Goal: Browse casually: Explore the website without a specific task or goal

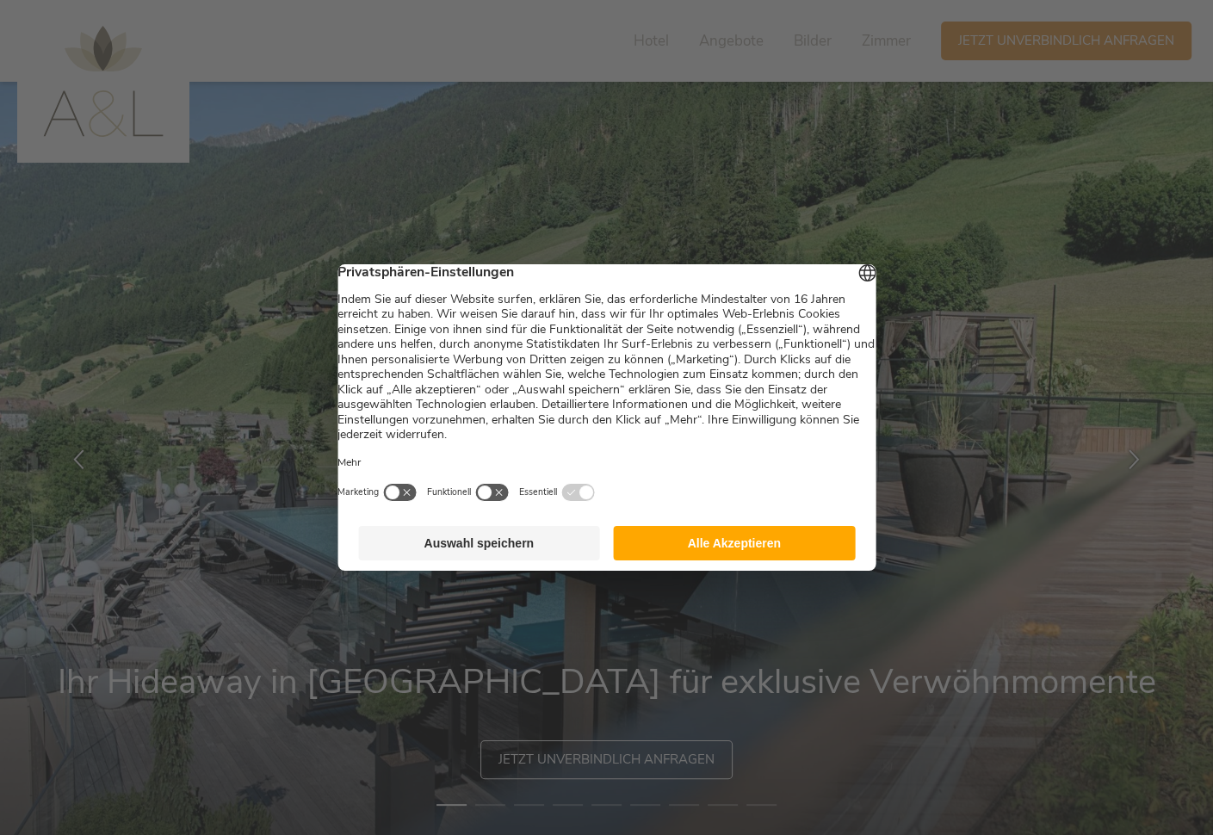
click at [655, 550] on button "Alle Akzeptieren" at bounding box center [735, 543] width 242 height 34
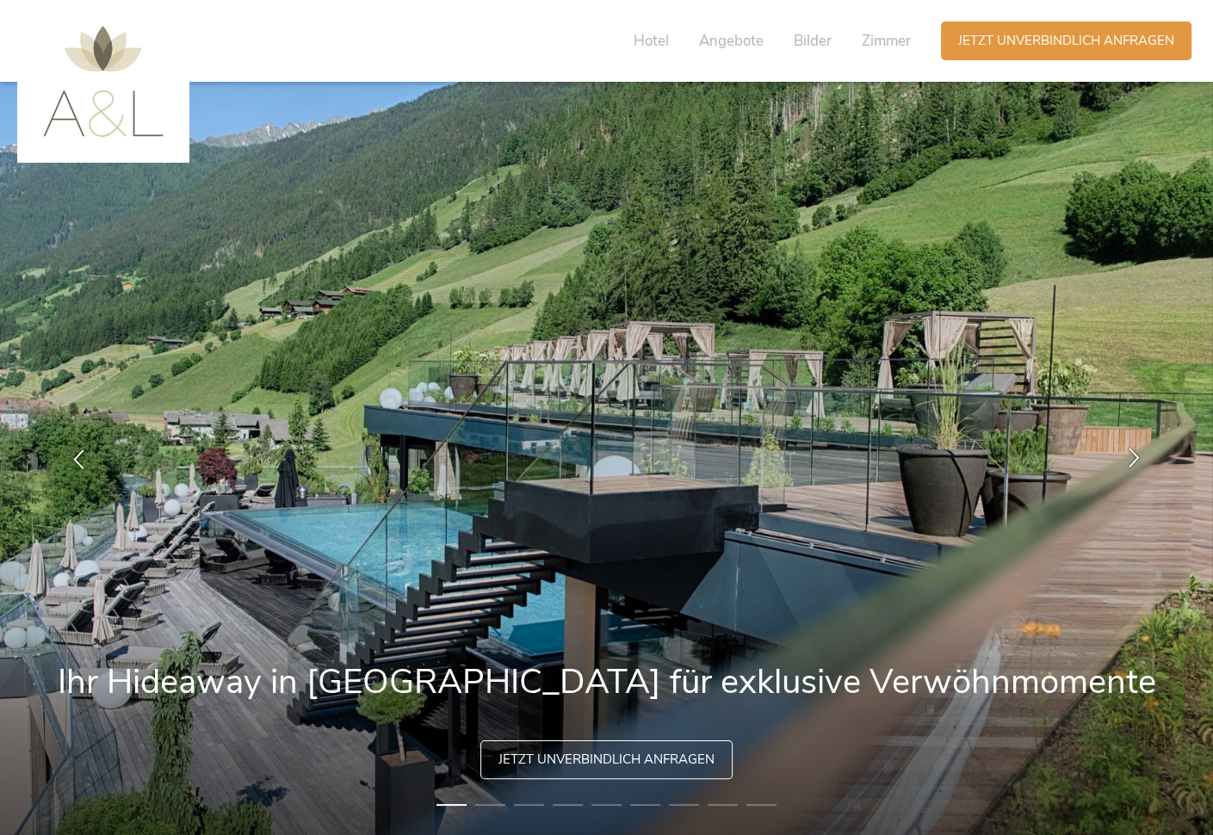
click at [1135, 453] on icon at bounding box center [1134, 457] width 20 height 20
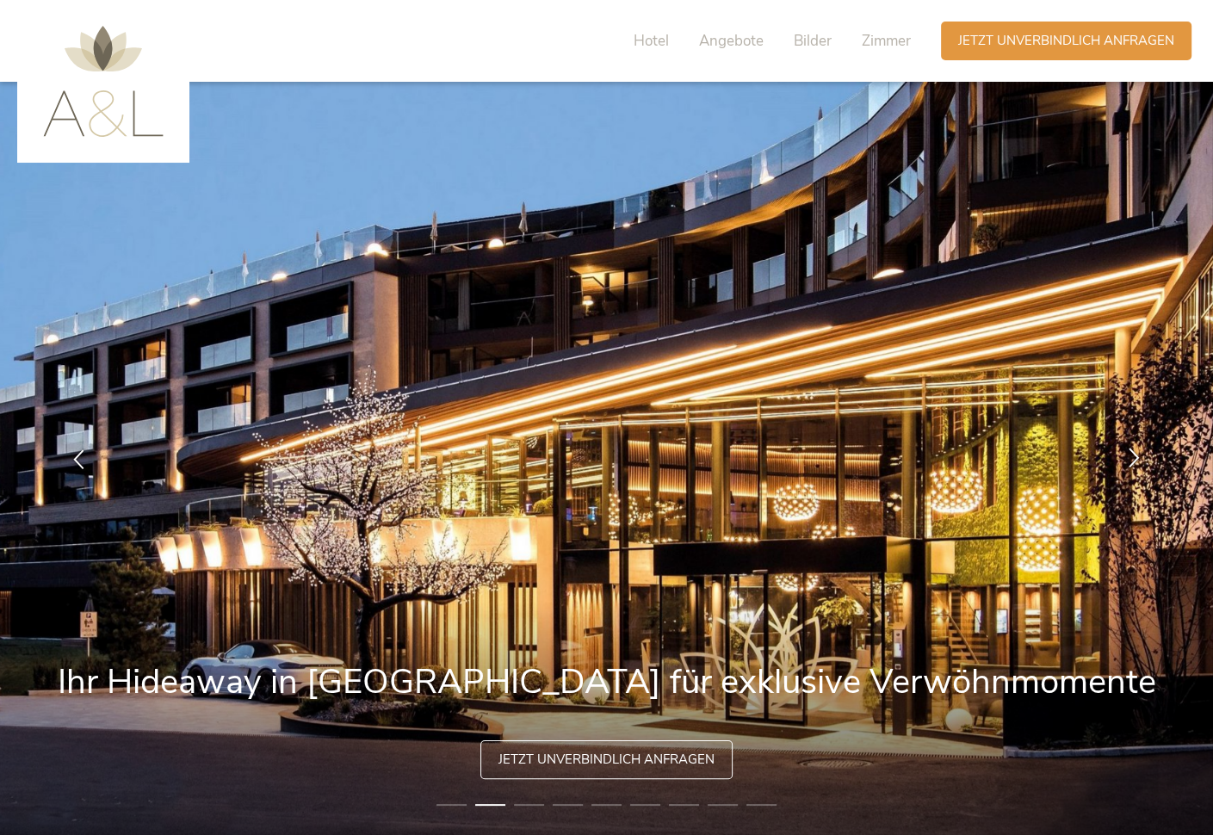
click at [1135, 453] on icon at bounding box center [1134, 457] width 20 height 20
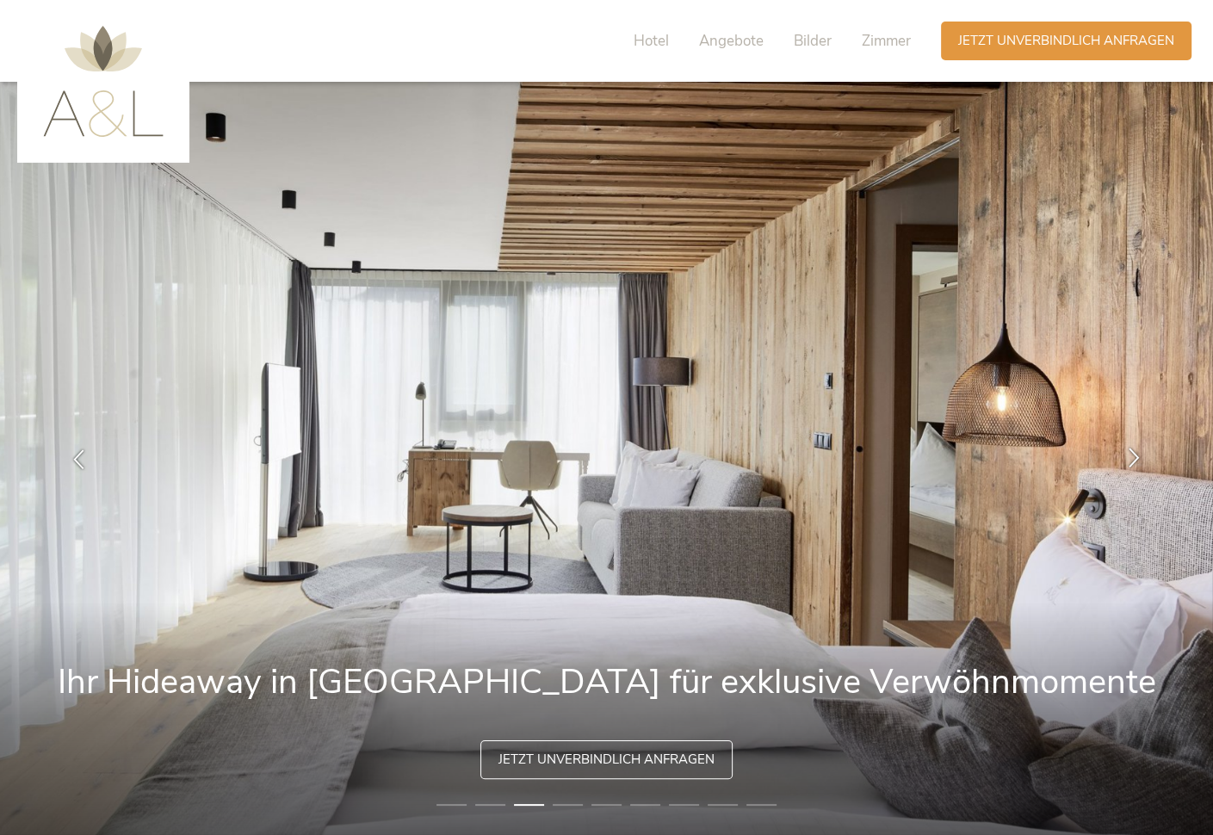
click at [1135, 453] on icon at bounding box center [1134, 457] width 20 height 20
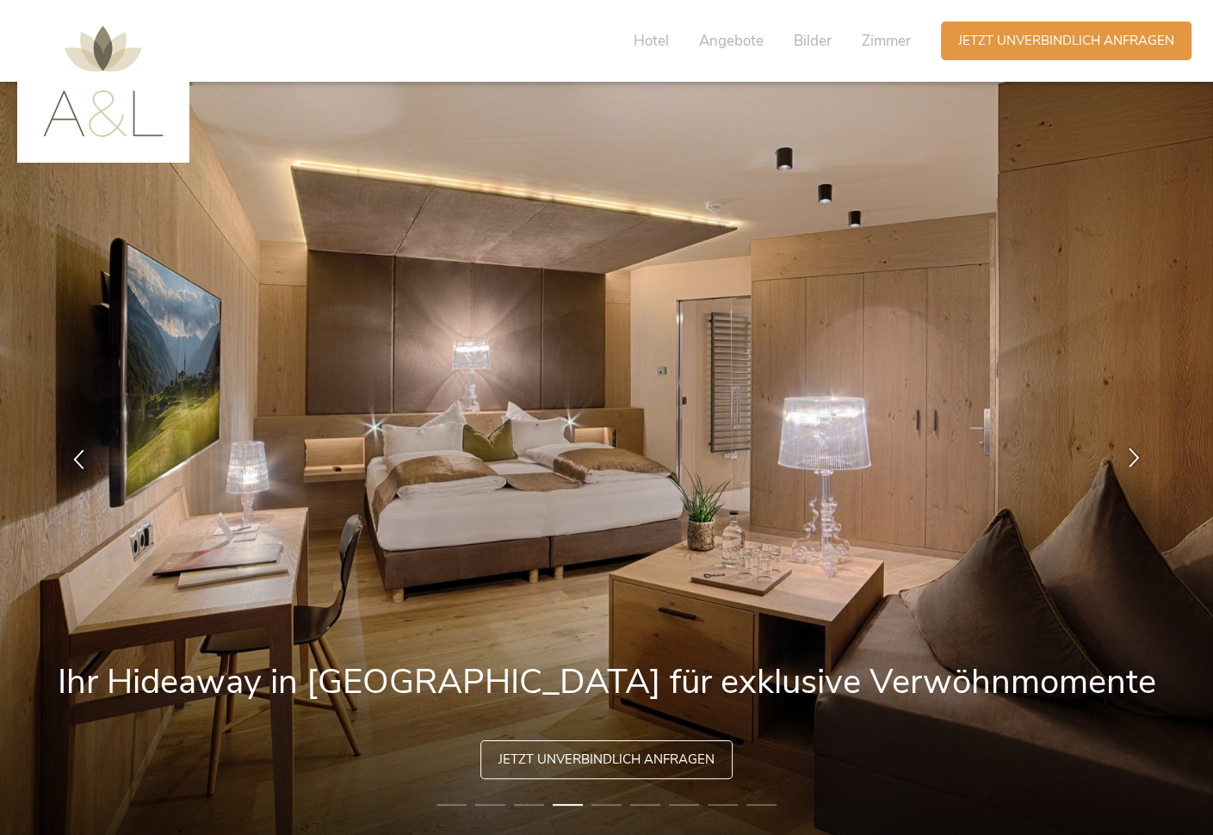
click at [1135, 453] on icon at bounding box center [1134, 457] width 20 height 20
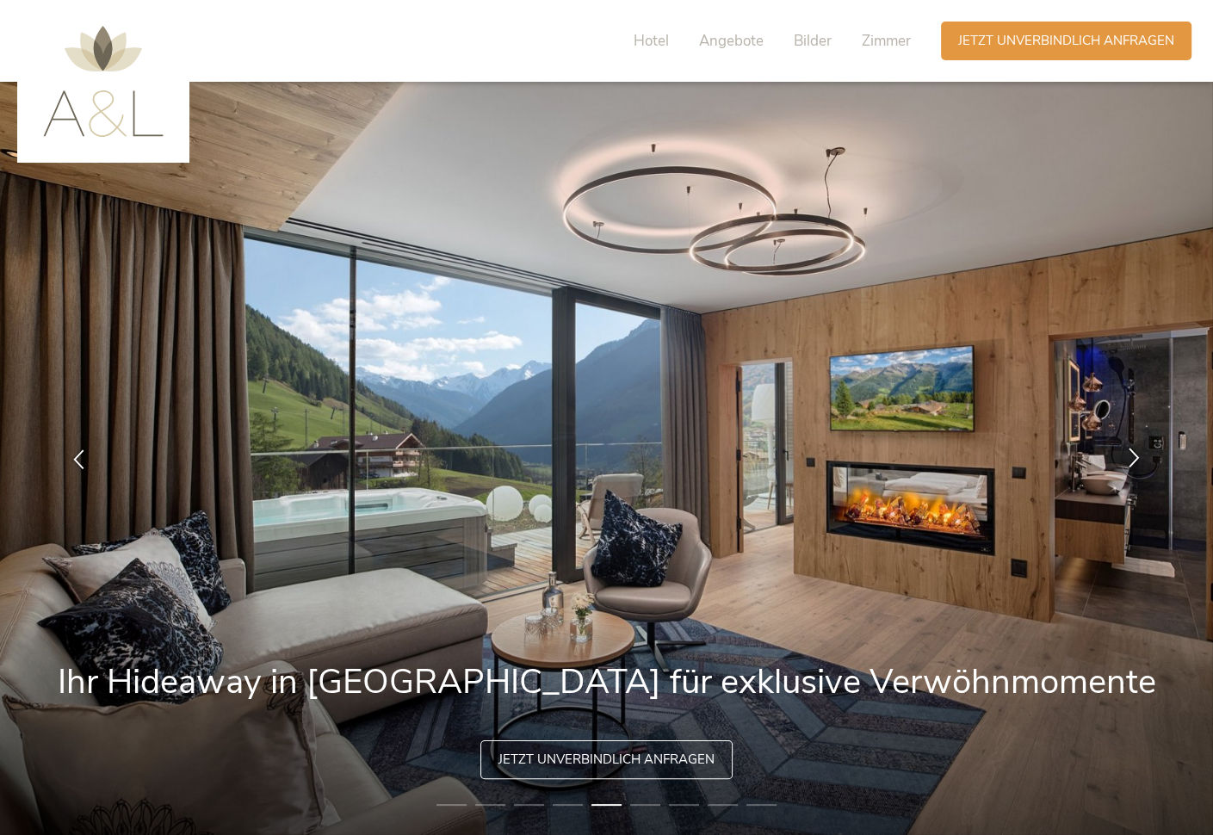
click at [1135, 453] on icon at bounding box center [1134, 457] width 20 height 20
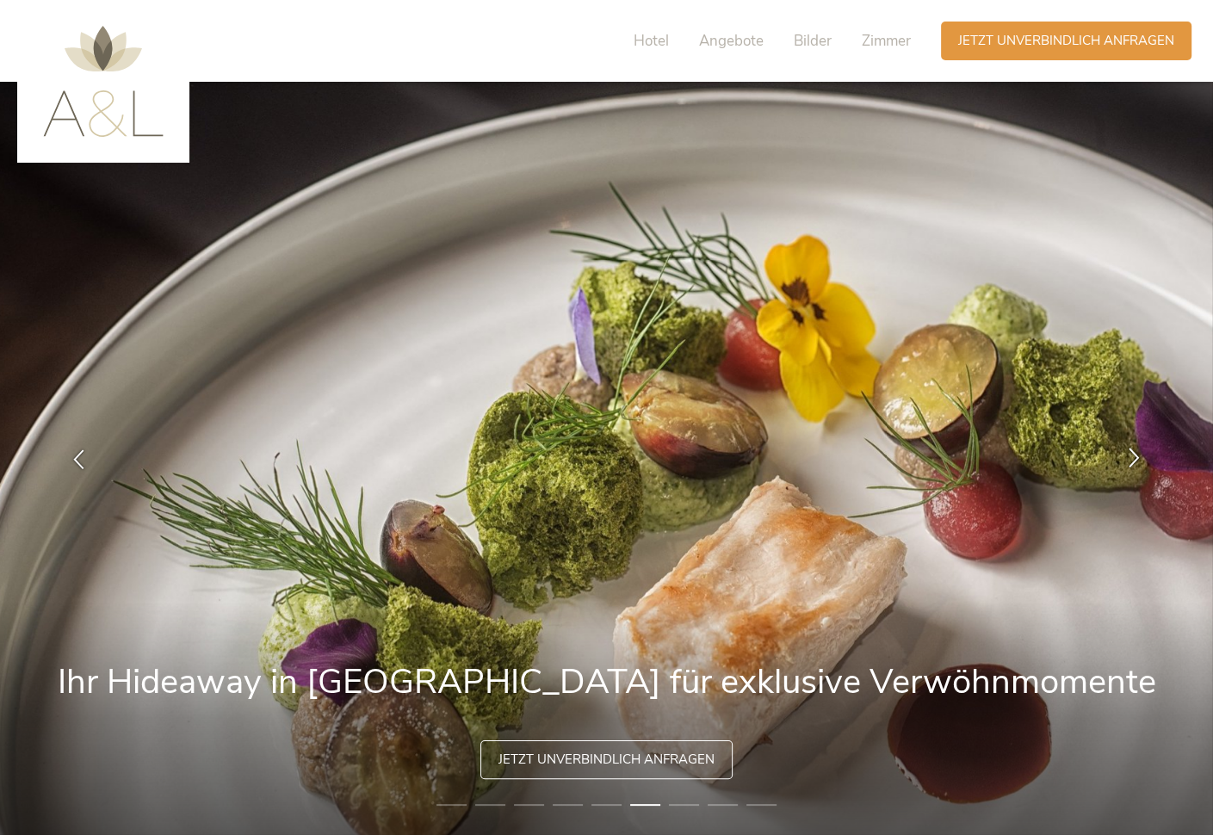
click at [1135, 453] on icon at bounding box center [1134, 457] width 20 height 20
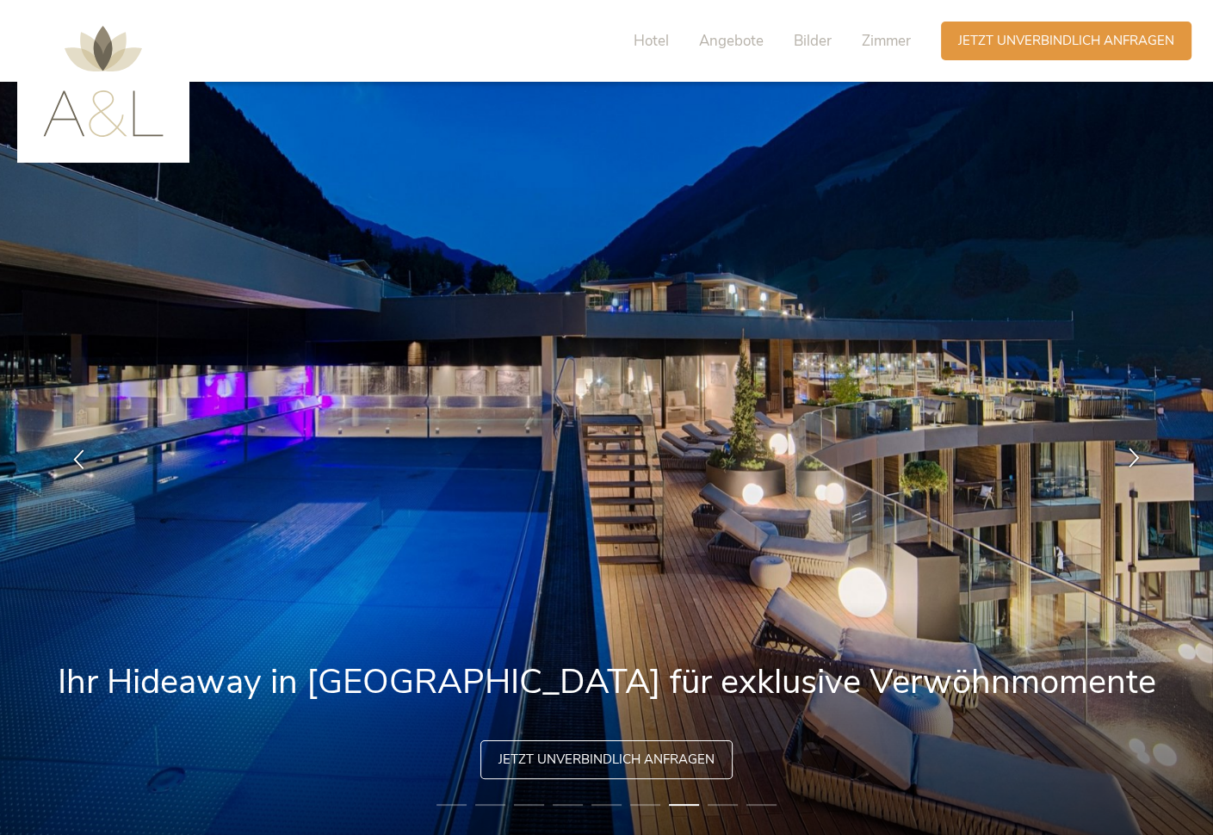
click at [1135, 453] on icon at bounding box center [1134, 457] width 20 height 20
